Goal: Task Accomplishment & Management: Manage account settings

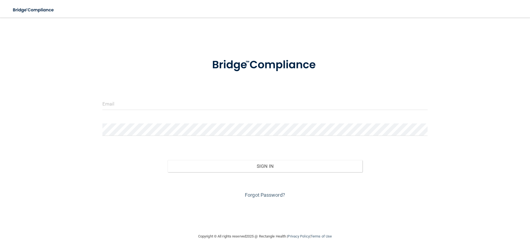
drag, startPoint x: 158, startPoint y: 95, endPoint x: 161, endPoint y: 100, distance: 5.9
click at [158, 95] on form "Invalid email/password. You don't have permission to access that page. Sign In …" at bounding box center [264, 125] width 325 height 149
click at [163, 103] on input "email" at bounding box center [264, 104] width 325 height 12
type input "[PERSON_NAME][EMAIL_ADDRESS][DOMAIN_NAME]"
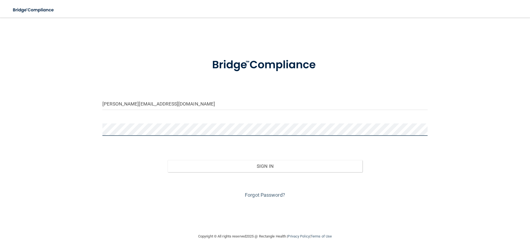
click at [167, 160] on button "Sign In" at bounding box center [264, 166] width 195 height 12
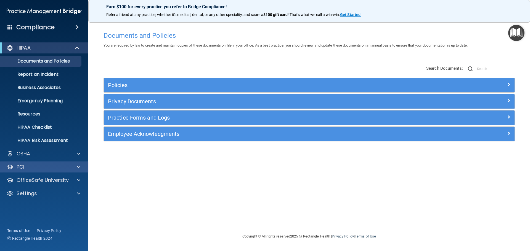
click at [81, 171] on div "PCI" at bounding box center [44, 167] width 89 height 11
click at [80, 167] on div at bounding box center [78, 167] width 14 height 7
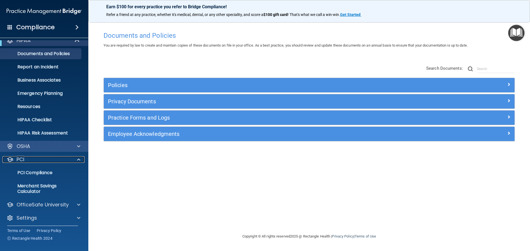
scroll to position [10, 0]
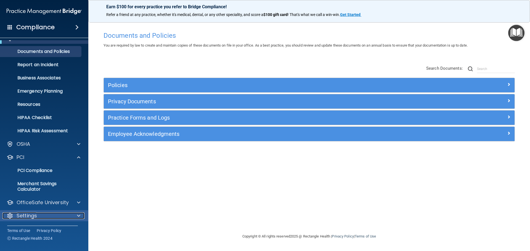
drag, startPoint x: 76, startPoint y: 215, endPoint x: 73, endPoint y: 215, distance: 3.0
click at [75, 215] on div at bounding box center [78, 216] width 14 height 7
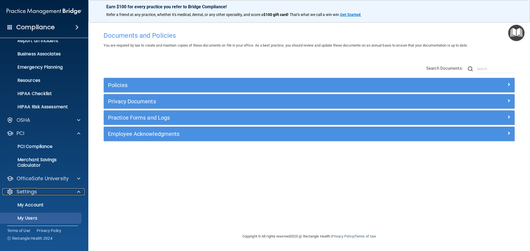
scroll to position [63, 0]
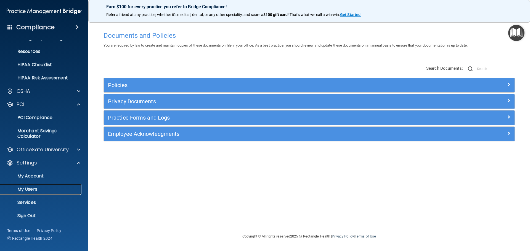
click at [28, 187] on p "My Users" at bounding box center [41, 190] width 75 height 6
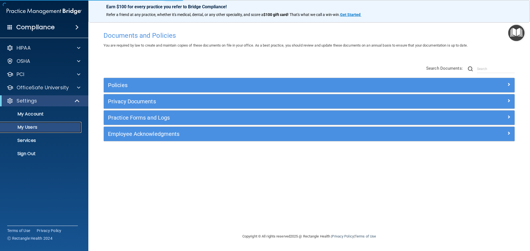
select select "20"
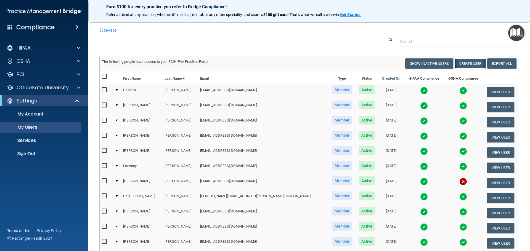
click at [468, 63] on button "Create User" at bounding box center [469, 63] width 31 height 10
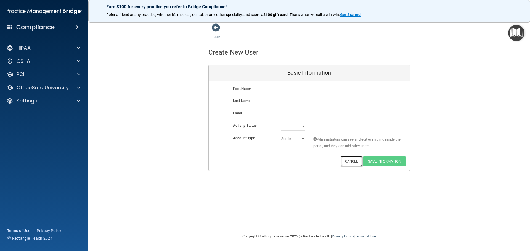
click at [346, 160] on button "Cancel" at bounding box center [351, 161] width 22 height 10
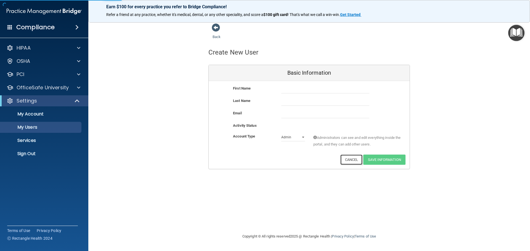
click at [350, 163] on button "Cancel" at bounding box center [351, 160] width 22 height 10
select select "20"
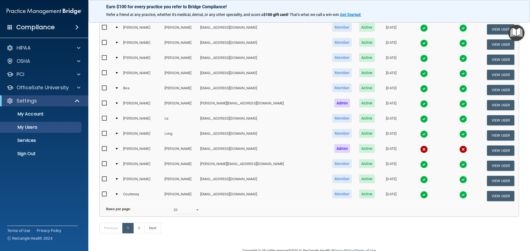
scroll to position [205, 0]
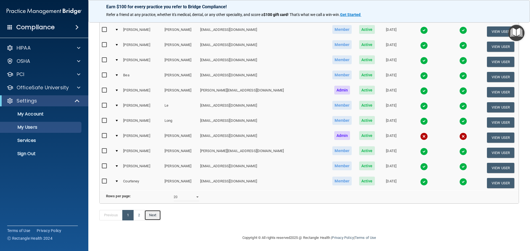
click at [155, 217] on link "Next" at bounding box center [152, 215] width 17 height 10
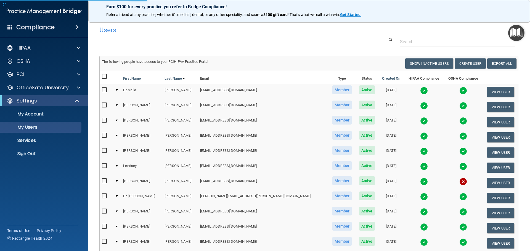
select select "20"
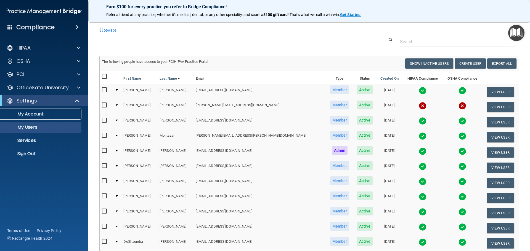
click at [36, 118] on link "My Account" at bounding box center [37, 114] width 87 height 11
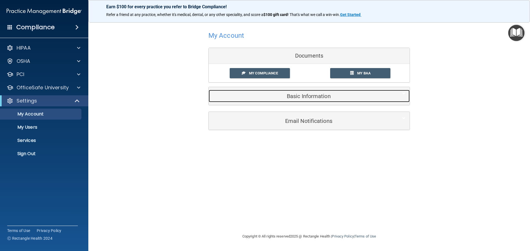
click at [319, 92] on div "Basic Information" at bounding box center [301, 96] width 184 height 12
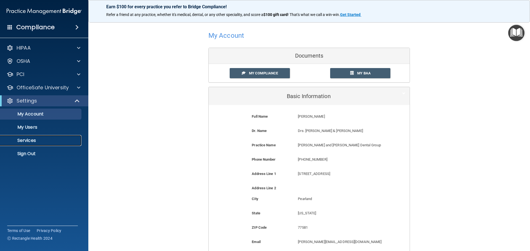
click at [39, 140] on p "Services" at bounding box center [41, 141] width 75 height 6
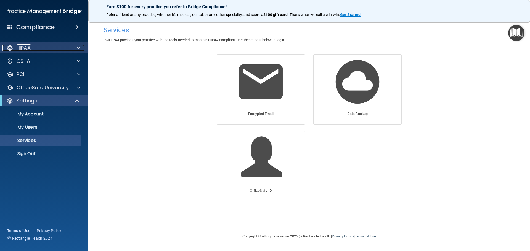
click at [81, 47] on div at bounding box center [78, 48] width 14 height 7
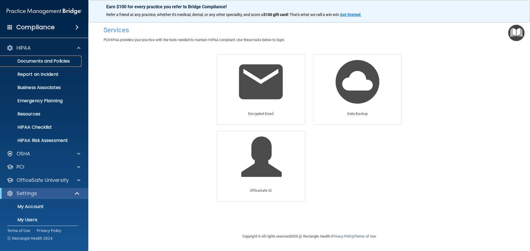
click at [47, 63] on p "Documents and Policies" at bounding box center [41, 61] width 75 height 6
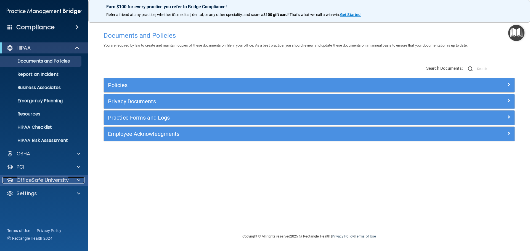
click at [79, 180] on span at bounding box center [78, 180] width 3 height 7
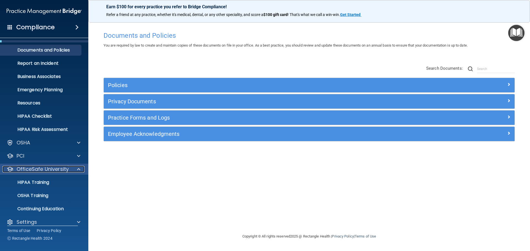
scroll to position [17, 0]
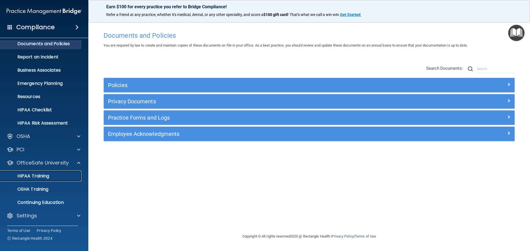
click at [36, 175] on p "HIPAA Training" at bounding box center [27, 177] width 46 height 6
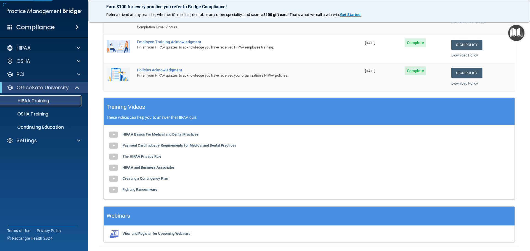
scroll to position [113, 0]
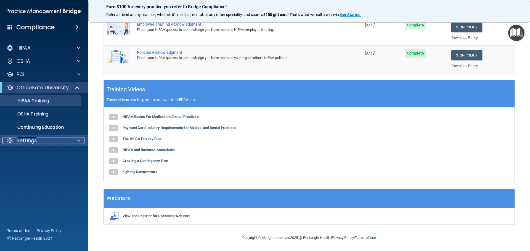
click at [76, 142] on div at bounding box center [78, 140] width 14 height 7
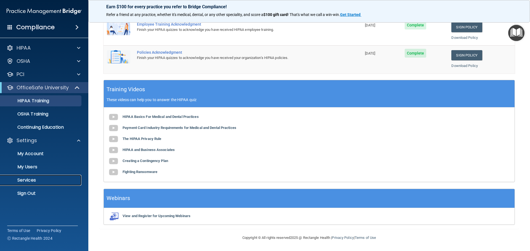
click at [37, 180] on p "Services" at bounding box center [41, 181] width 75 height 6
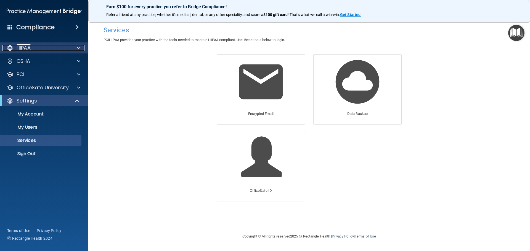
click at [77, 48] on span at bounding box center [78, 48] width 3 height 7
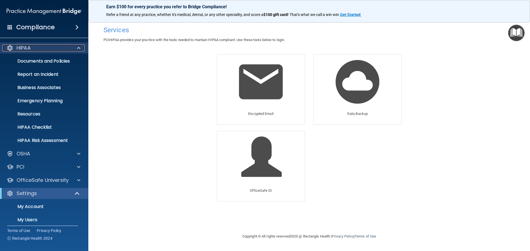
click at [77, 46] on span at bounding box center [78, 48] width 3 height 7
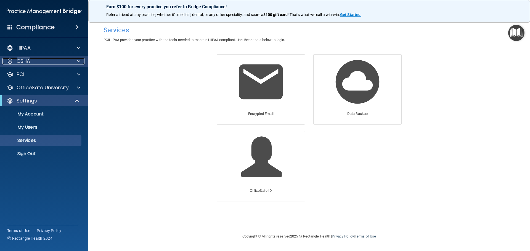
click at [79, 62] on span at bounding box center [78, 61] width 3 height 7
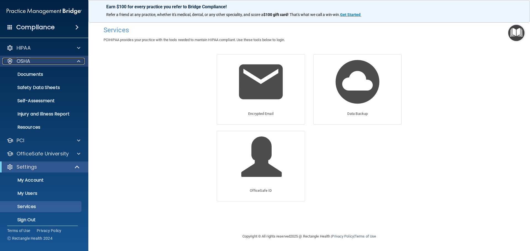
click at [79, 62] on span at bounding box center [78, 61] width 3 height 7
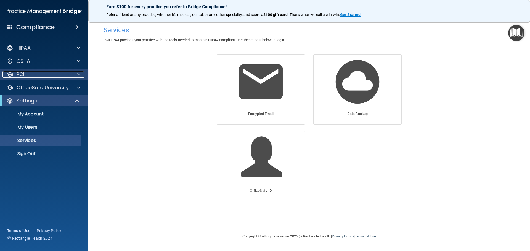
click at [78, 72] on span at bounding box center [78, 74] width 3 height 7
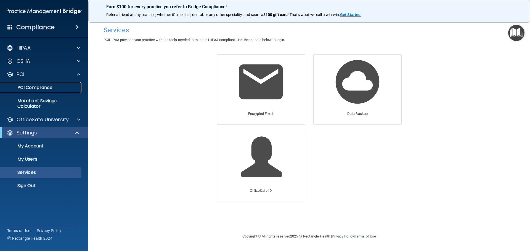
click at [44, 85] on p "PCI Compliance" at bounding box center [41, 88] width 75 height 6
click at [30, 160] on p "My Users" at bounding box center [41, 160] width 75 height 6
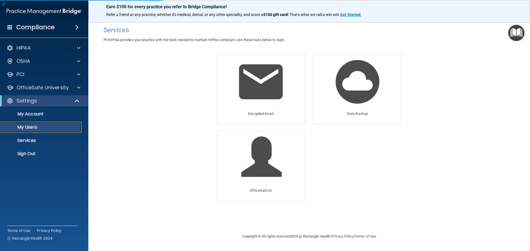
select select "20"
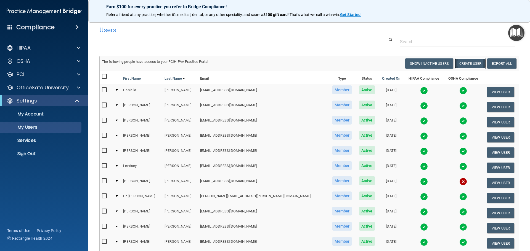
click at [469, 65] on button "Create User" at bounding box center [469, 63] width 31 height 10
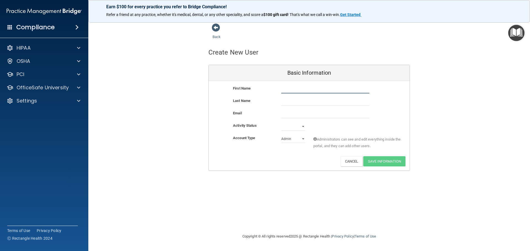
click at [292, 88] on input "text" at bounding box center [325, 89] width 88 height 8
click at [284, 111] on input "email" at bounding box center [325, 114] width 88 height 8
paste input "[EMAIL_ADDRESS][DOMAIN_NAME]"
type input "[EMAIL_ADDRESS][DOMAIN_NAME]"
click at [304, 140] on select "Admin Member" at bounding box center [293, 139] width 24 height 8
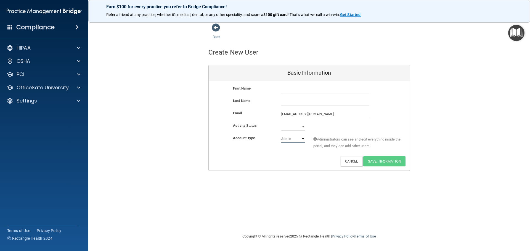
select select "practice_member"
click at [281, 135] on select "Admin Member" at bounding box center [293, 139] width 24 height 8
click at [303, 127] on select "Active Inactive" at bounding box center [293, 126] width 24 height 8
select select "active"
click at [281, 122] on select "Active Inactive" at bounding box center [293, 126] width 24 height 8
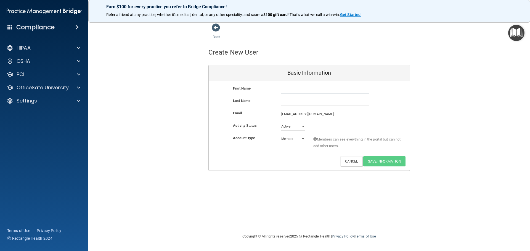
click at [296, 94] on input "text" at bounding box center [325, 89] width 88 height 8
type input "Alyssa"
type input "[PERSON_NAME]"
click at [391, 162] on button "Save Information" at bounding box center [384, 161] width 42 height 10
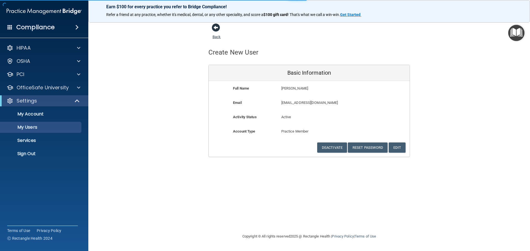
click at [218, 32] on span at bounding box center [216, 27] width 8 height 8
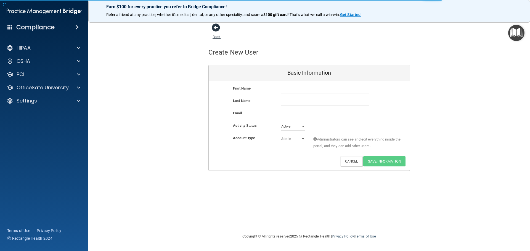
click at [214, 29] on span at bounding box center [216, 27] width 8 height 8
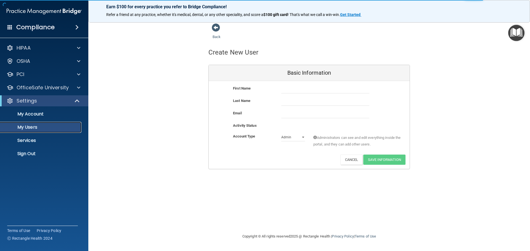
click at [24, 127] on p "My Users" at bounding box center [41, 128] width 75 height 6
select select "20"
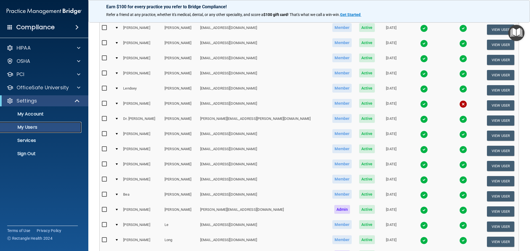
scroll to position [205, 0]
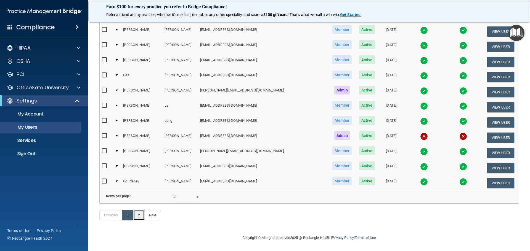
click at [140, 215] on link "2" at bounding box center [138, 215] width 11 height 10
select select "20"
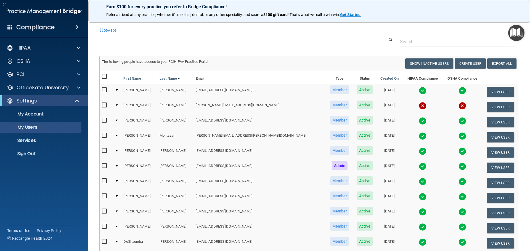
scroll to position [99, 0]
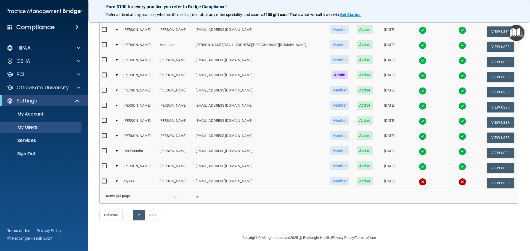
click at [102, 179] on input "checkbox" at bounding box center [105, 181] width 6 height 4
checkbox input "true"
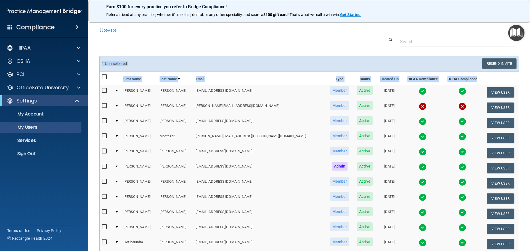
click at [496, 71] on div "1 User selected Resend Invite Export All Create User Show Inactive Users First …" at bounding box center [309, 169] width 419 height 226
click at [495, 63] on button "Resend Invite" at bounding box center [499, 63] width 34 height 10
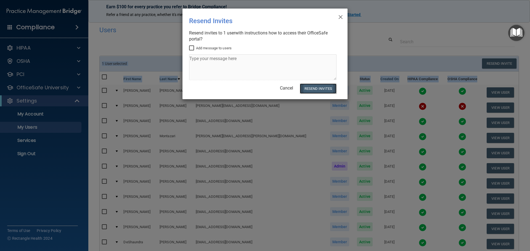
click at [324, 89] on button "Resend Invites" at bounding box center [318, 89] width 37 height 10
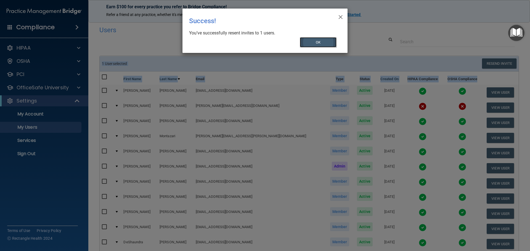
click at [320, 42] on button "OK" at bounding box center [318, 42] width 37 height 10
